Goal: Task Accomplishment & Management: Manage account settings

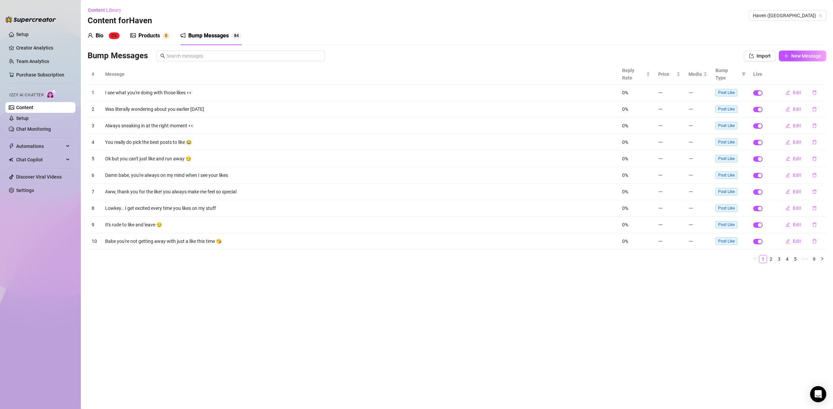
click at [32, 28] on ul "Setup Creator Analytics Team Analytics Purchase Subscription Izzy AI Chatter Co…" at bounding box center [40, 213] width 70 height 374
click at [28, 35] on link "Setup" at bounding box center [22, 34] width 12 height 5
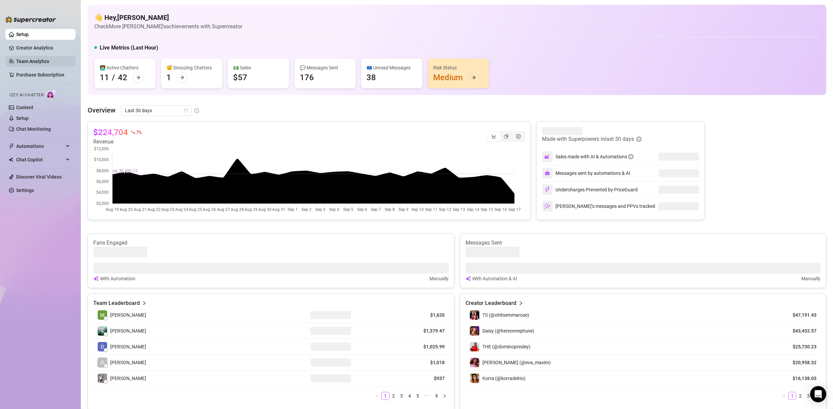
click at [33, 61] on link "Team Analytics" at bounding box center [32, 61] width 33 height 5
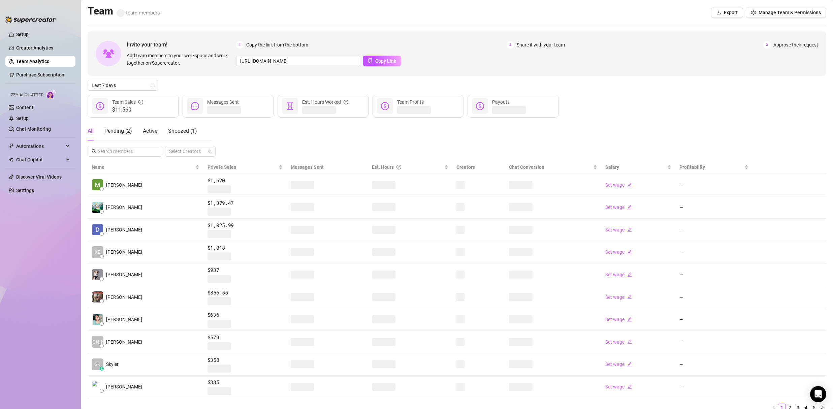
click at [115, 159] on div "Invite your team! Add team members to your workspace and work together on Super…" at bounding box center [457, 224] width 739 height 386
click at [116, 155] on span at bounding box center [125, 151] width 75 height 11
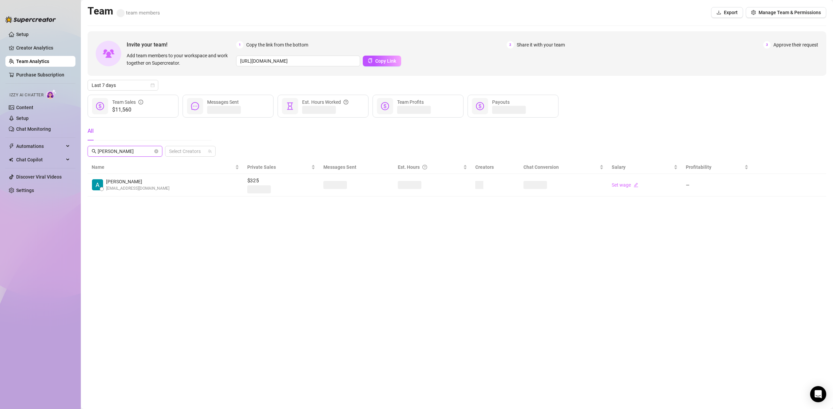
type input "[PERSON_NAME]"
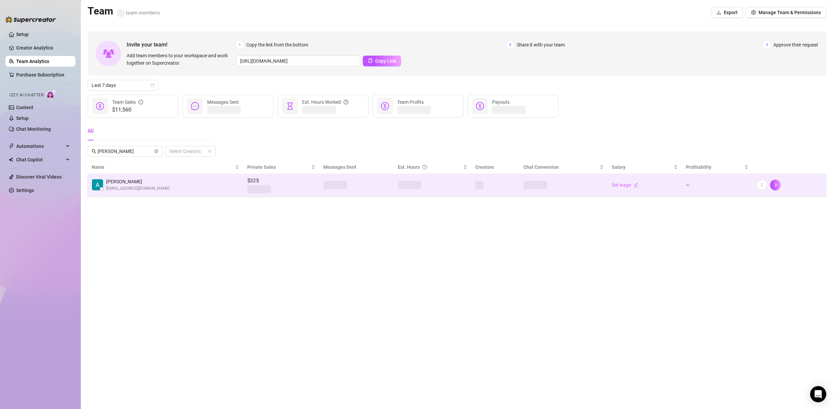
click at [119, 183] on span "[PERSON_NAME]" at bounding box center [137, 181] width 63 height 7
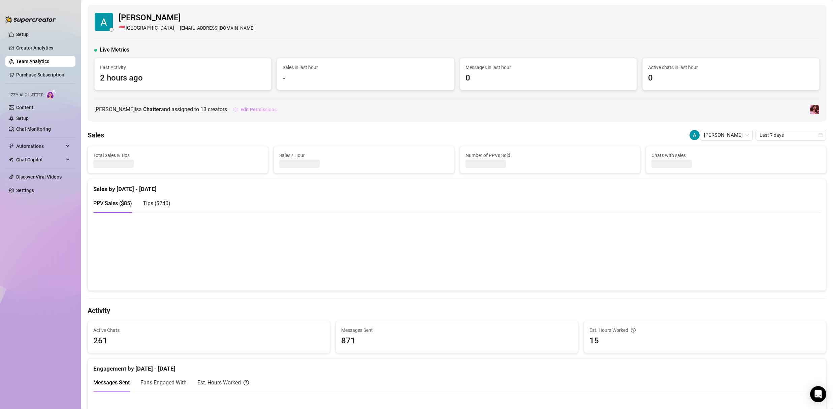
click at [241, 109] on span "Edit Permissions" at bounding box center [259, 109] width 36 height 5
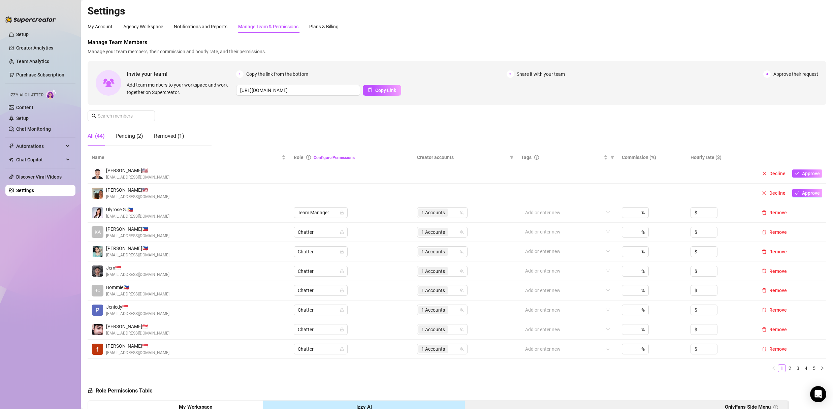
click at [128, 368] on ul "1 2 3 4 5" at bounding box center [457, 368] width 739 height 8
click at [107, 116] on input "text" at bounding box center [122, 115] width 48 height 7
type input "[PERSON_NAME]"
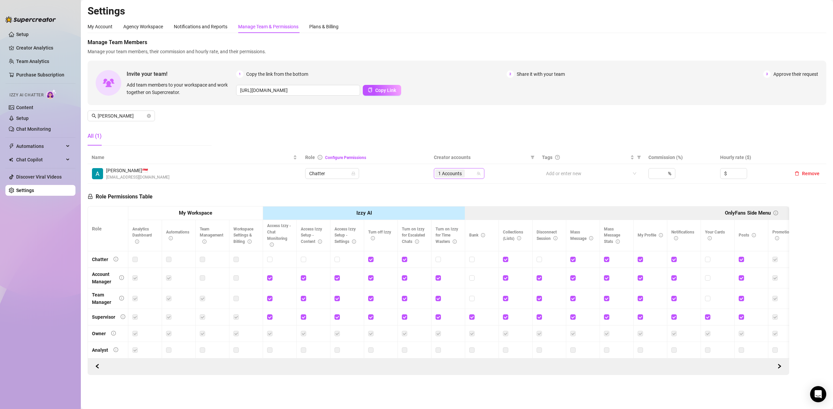
click at [467, 173] on input "search" at bounding box center [466, 173] width 1 height 8
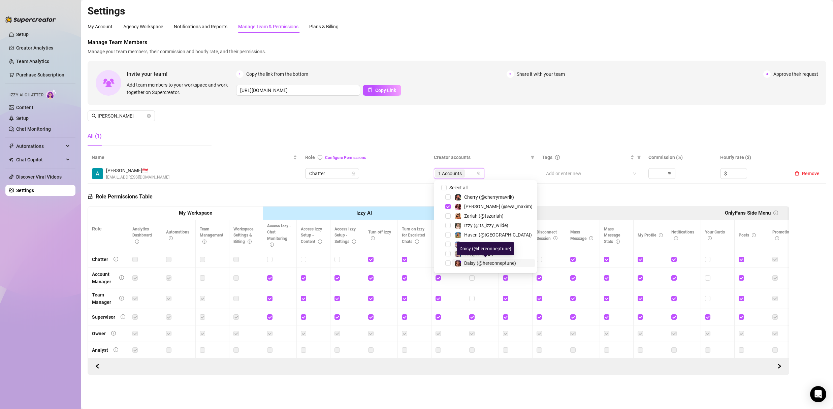
click at [488, 263] on span "Daisy (@hereonneptune)" at bounding box center [490, 262] width 52 height 5
click at [475, 90] on div "[URL][DOMAIN_NAME] Copy Link" at bounding box center [527, 90] width 582 height 11
